Goal: Information Seeking & Learning: Find specific fact

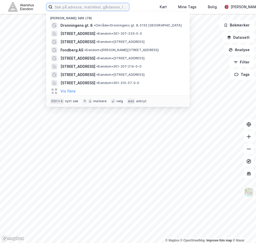
click at [62, 8] on input at bounding box center [91, 7] width 77 height 8
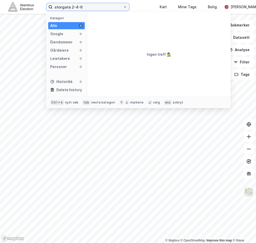
click at [86, 6] on input "storgata 2-4-6" at bounding box center [88, 7] width 71 height 8
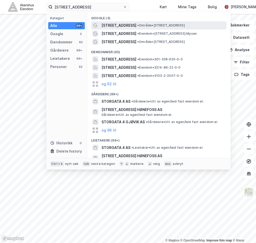
click at [121, 25] on div "[STREET_ADDRESS] • Område • [STREET_ADDRESS]" at bounding box center [164, 25] width 124 height 6
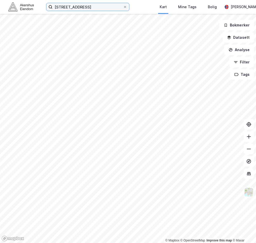
click at [86, 9] on input "[STREET_ADDRESS]" at bounding box center [88, 7] width 71 height 8
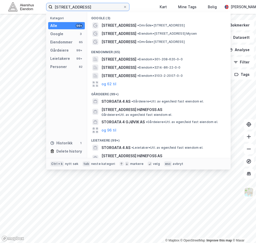
click at [86, 9] on input "[STREET_ADDRESS]" at bounding box center [88, 7] width 71 height 8
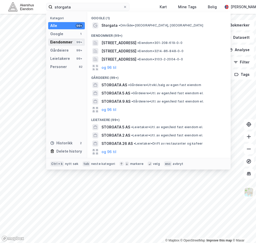
click at [64, 42] on div "Eiendommer" at bounding box center [61, 42] width 22 height 6
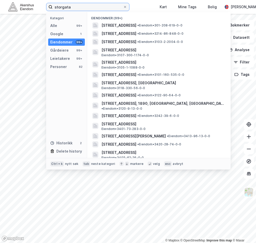
click at [94, 7] on input "storgata" at bounding box center [88, 7] width 71 height 8
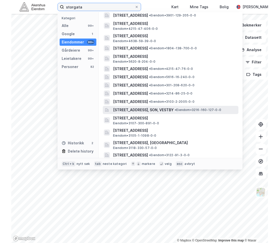
scroll to position [613, 0]
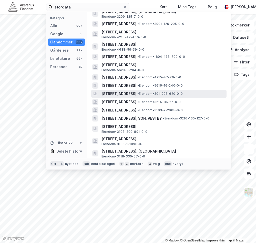
click at [128, 91] on span "[STREET_ADDRESS]" at bounding box center [119, 94] width 35 height 6
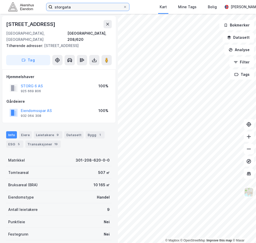
click at [80, 5] on input "storgata" at bounding box center [88, 7] width 71 height 8
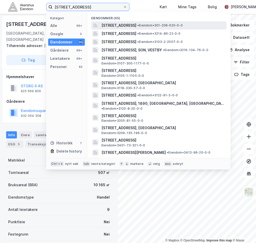
type input "[STREET_ADDRESS]"
click at [137, 23] on span "[STREET_ADDRESS]" at bounding box center [119, 25] width 35 height 6
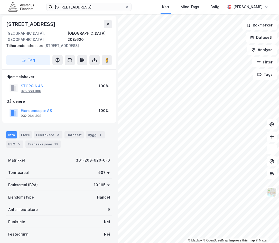
click at [39, 89] on div "925 669 806" at bounding box center [31, 91] width 20 height 4
click at [0, 0] on button "STORG 6 AS" at bounding box center [0, 0] width 0 height 0
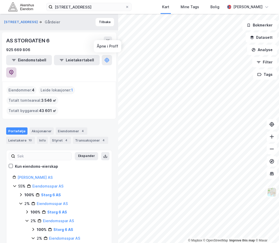
click at [14, 70] on icon at bounding box center [11, 72] width 5 height 5
